Goal: Task Accomplishment & Management: Manage account settings

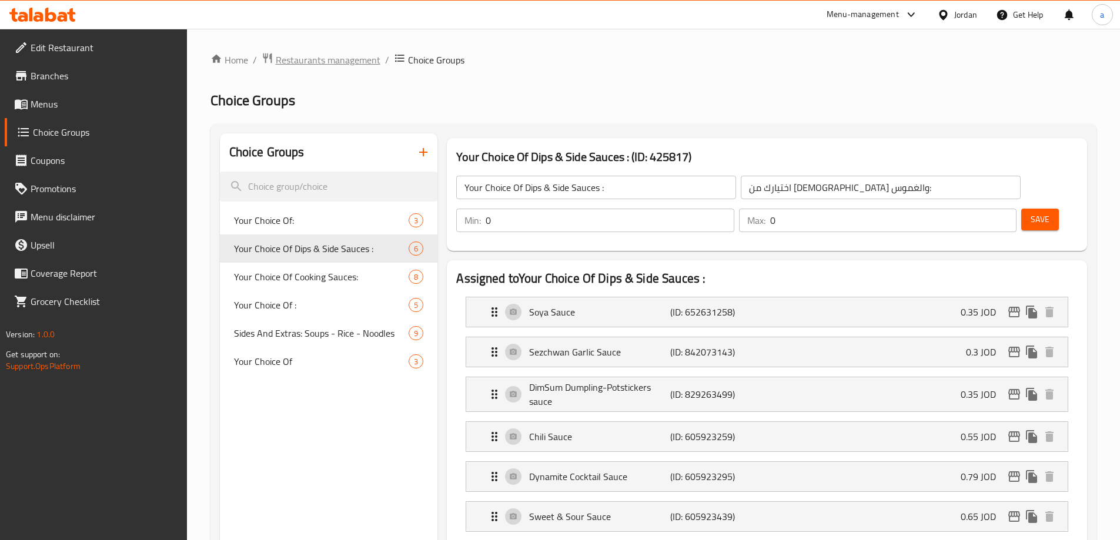
click at [322, 60] on span "Restaurants management" at bounding box center [328, 60] width 105 height 14
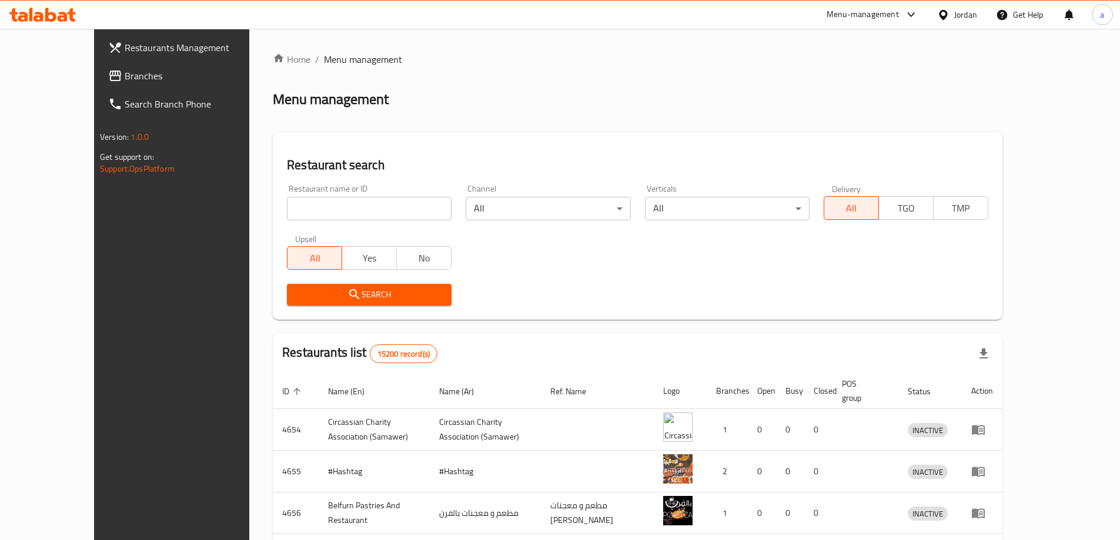
click at [125, 75] on span "Branches" at bounding box center [198, 76] width 147 height 14
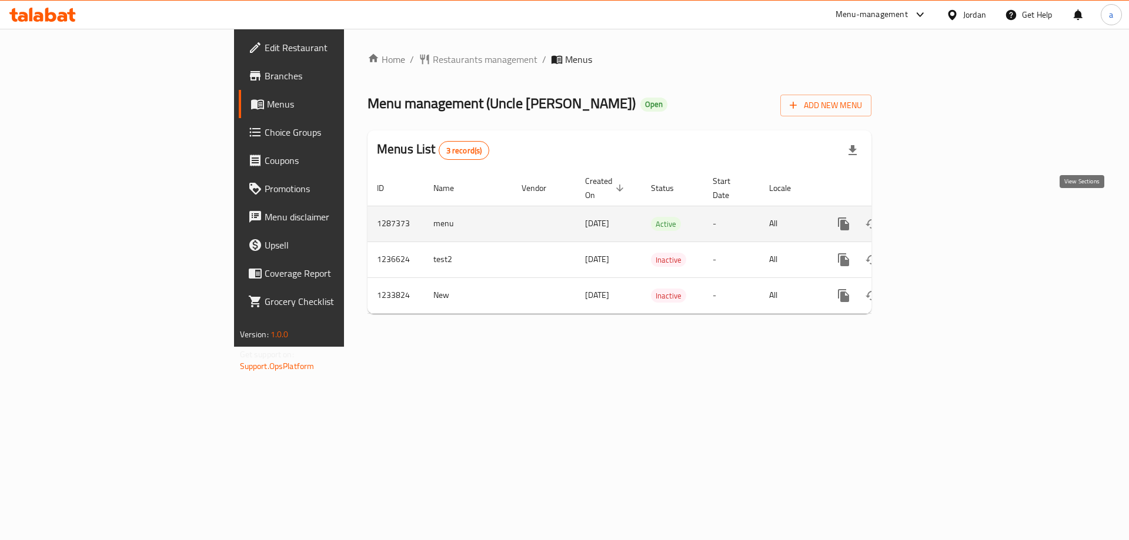
click at [935, 217] on icon "enhanced table" at bounding box center [928, 224] width 14 height 14
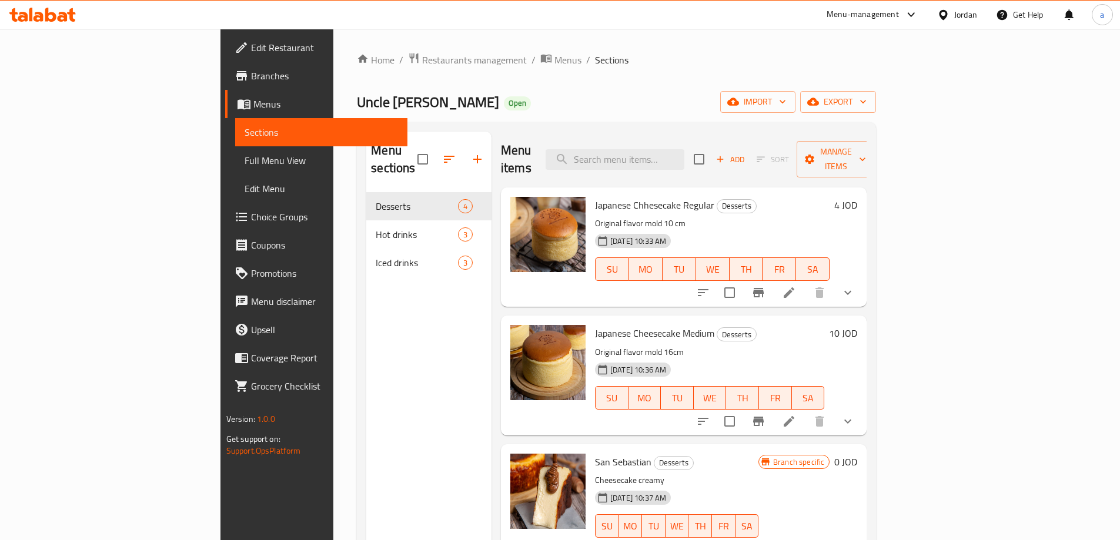
click at [251, 219] on span "Choice Groups" at bounding box center [324, 217] width 147 height 14
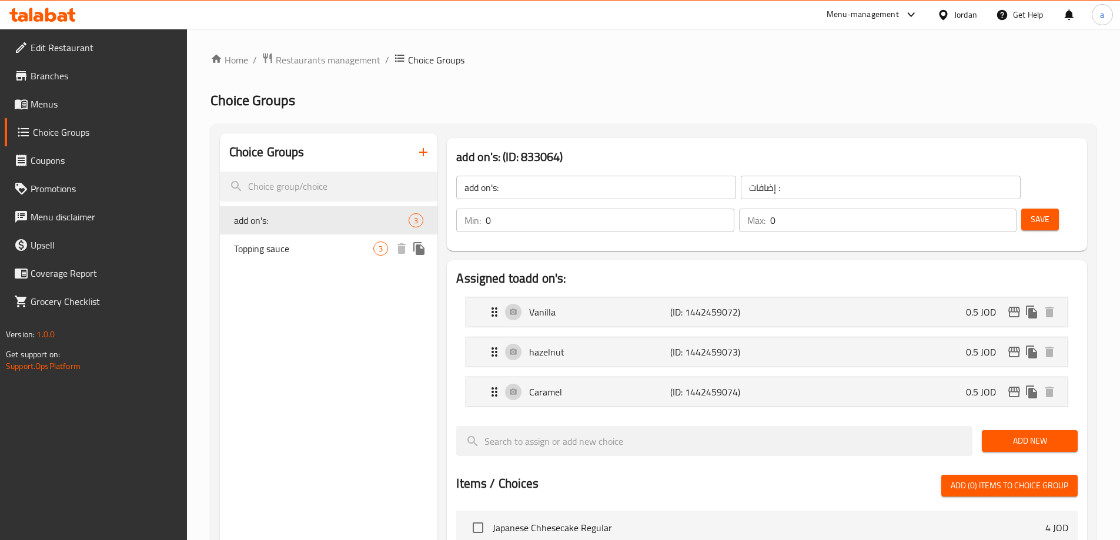
click at [320, 250] on span "Topping sauce" at bounding box center [304, 249] width 140 height 14
type input "Topping sauce"
type input "توبينج صوص"
type input "1"
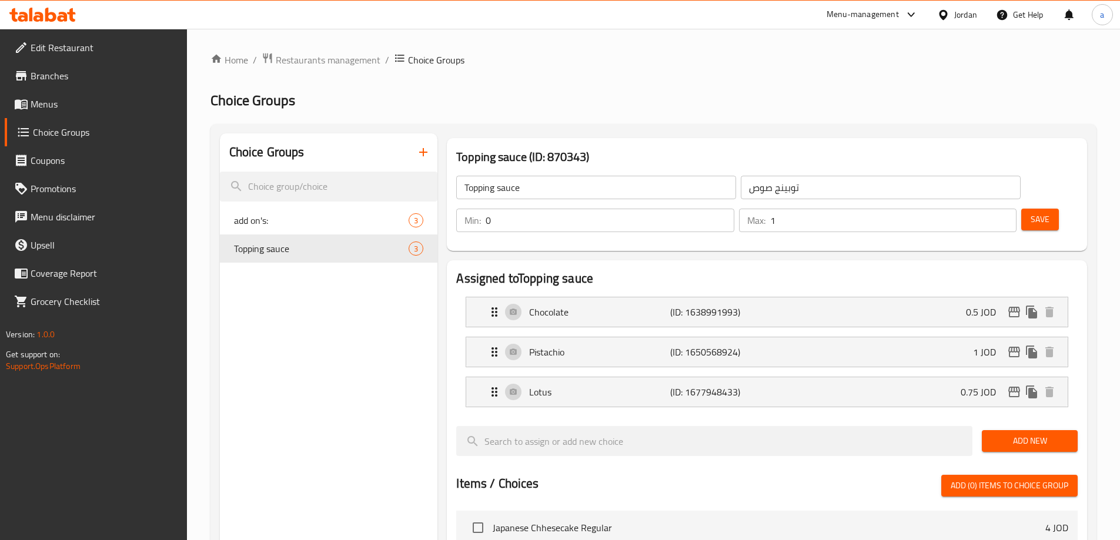
click at [591, 63] on ol "Home / Restaurants management / Choice Groups" at bounding box center [653, 59] width 886 height 15
